Goal: Transaction & Acquisition: Purchase product/service

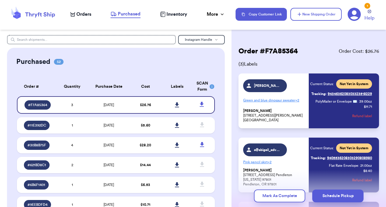
click at [87, 15] on span "Orders" at bounding box center [83, 14] width 15 height 7
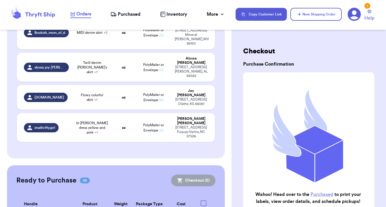
scroll to position [455, 0]
checkbox input "true"
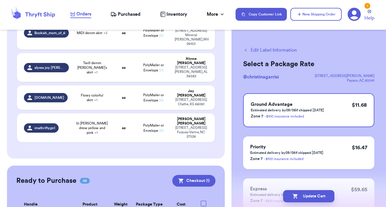
checkbox input "true"
click at [208, 175] on button "Checkout ( 2 )" at bounding box center [193, 181] width 44 height 12
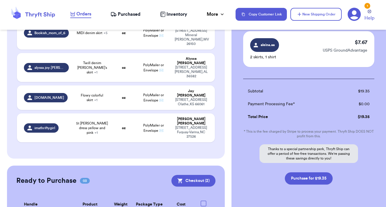
scroll to position [84, 0]
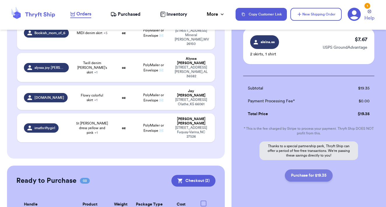
click at [314, 177] on button "Purchase for $19.35" at bounding box center [309, 175] width 48 height 12
checkbox input "false"
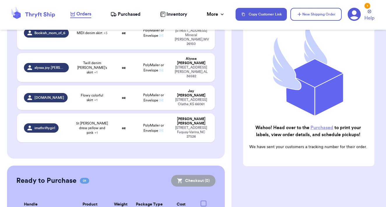
scroll to position [413, 0]
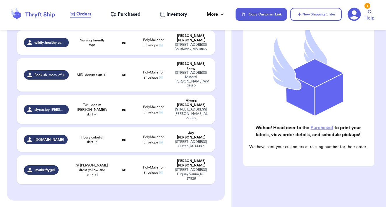
click at [321, 127] on link "Purchased" at bounding box center [321, 127] width 23 height 5
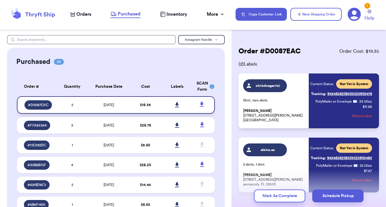
click at [176, 107] on icon at bounding box center [177, 104] width 4 height 5
